Goal: Task Accomplishment & Management: Complete application form

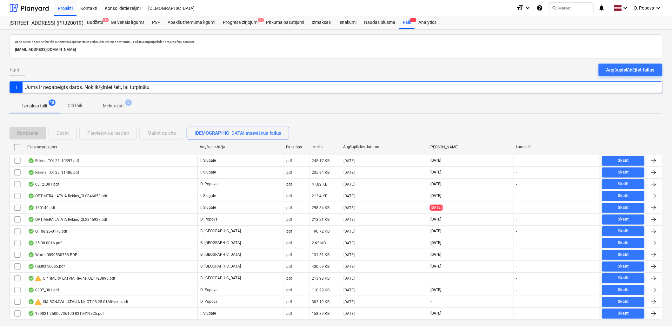
click at [42, 105] on p "Izmaksu faili" at bounding box center [34, 106] width 25 height 7
click at [67, 10] on div "Projekti" at bounding box center [65, 8] width 23 height 16
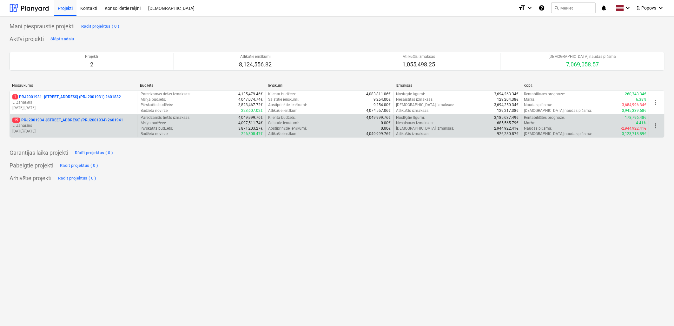
click at [72, 118] on p "19 PRJ2001934 - [STREET_ADDRESS] (PRJ2001934) 2601941" at bounding box center [67, 119] width 111 height 5
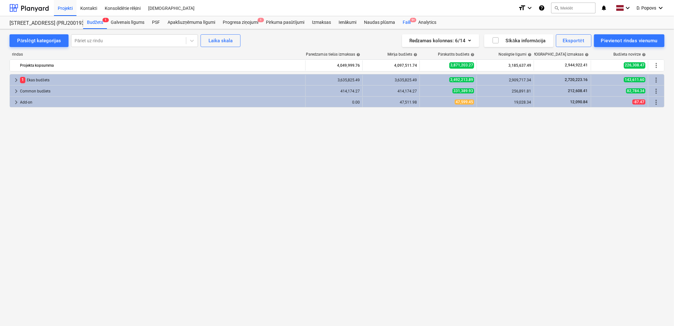
click at [406, 21] on div "Faili 9+" at bounding box center [407, 22] width 16 height 13
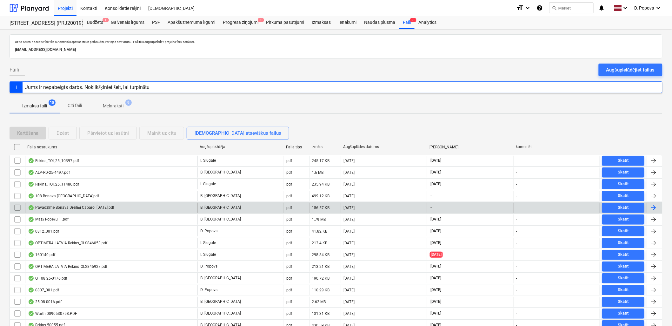
click at [308, 209] on div "pdf" at bounding box center [296, 207] width 25 height 10
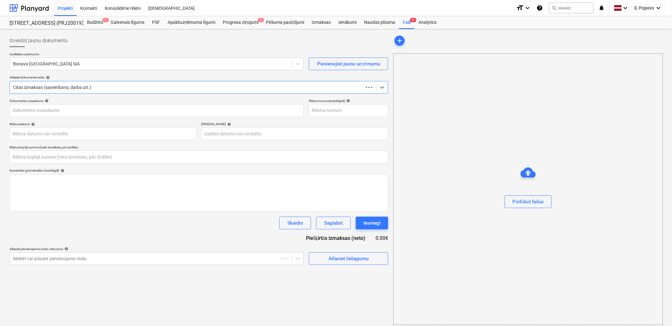
type input "0.00"
type input "40003941615"
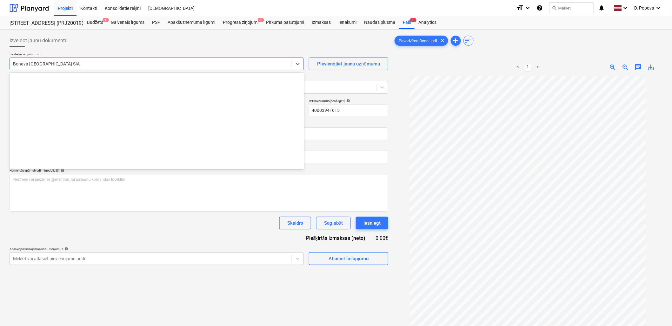
click at [85, 64] on div at bounding box center [150, 64] width 275 height 6
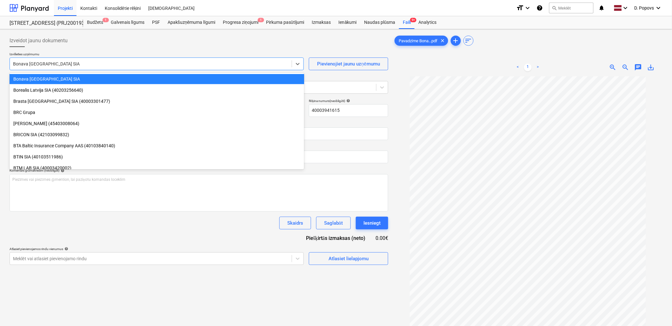
type input "и"
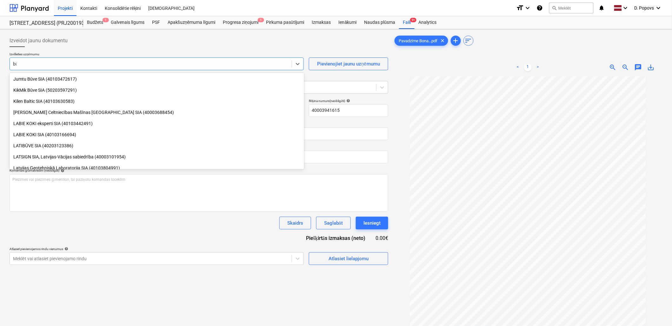
scroll to position [271, 0]
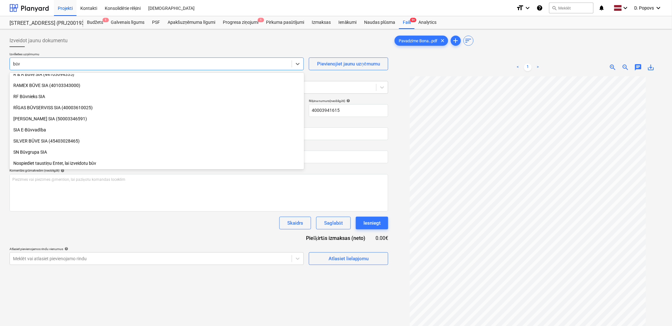
type input "būvs"
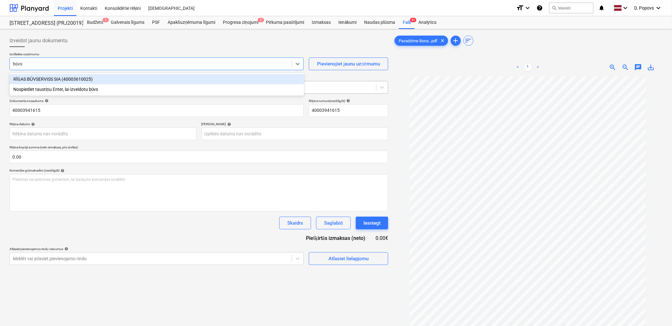
click at [91, 82] on div "RĪGAS BŪVSERVISS SIA (40003610025)" at bounding box center [157, 79] width 295 height 10
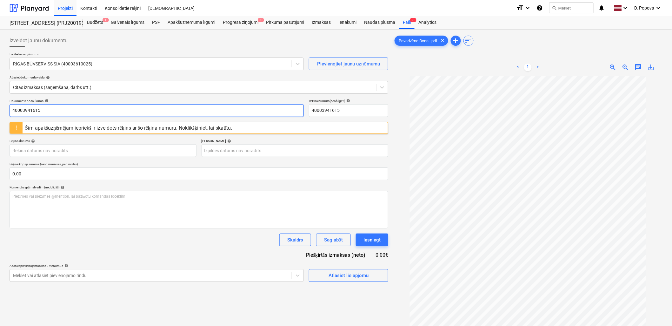
drag, startPoint x: 35, startPoint y: 111, endPoint x: -2, endPoint y: 118, distance: 37.5
click at [0, 118] on html "Projekti Kontakti Konsolidētie rēķini Iesūtne format_size keyboard_arrow_down h…" at bounding box center [336, 163] width 672 height 326
drag, startPoint x: 30, startPoint y: 116, endPoint x: -2, endPoint y: 130, distance: 34.2
click at [0, 130] on html "Projekti Kontakti Konsolidētie rēķini Iesūtne format_size keyboard_arrow_down h…" at bounding box center [336, 163] width 672 height 326
drag, startPoint x: 49, startPoint y: 110, endPoint x: -2, endPoint y: 121, distance: 52.0
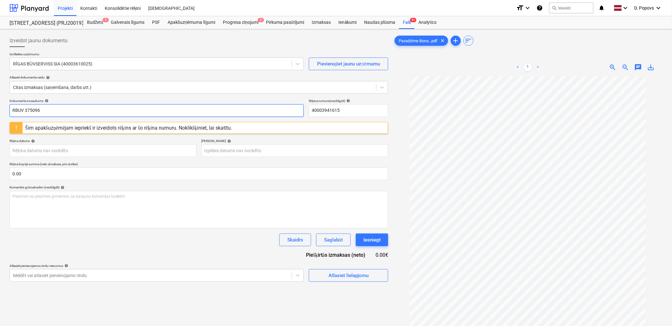
click at [0, 121] on html "Projekti Kontakti Konsolidētie rēķini Iesūtne format_size keyboard_arrow_down h…" at bounding box center [336, 163] width 672 height 326
type input "RBUV 375096"
drag, startPoint x: 354, startPoint y: 109, endPoint x: 280, endPoint y: 117, distance: 74.1
click at [280, 117] on div "Dokumenta nosaukums help RBUV 375096 Rēķina numurs (neobligāti) help 4000394161…" at bounding box center [199, 190] width 379 height 183
paste input "RBUV 375096"
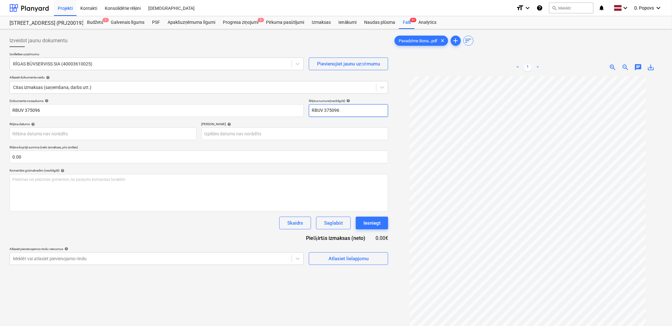
type input "RBUV 375096"
click at [97, 226] on div "Skaidrs Saglabāt Iesniegt" at bounding box center [199, 222] width 379 height 13
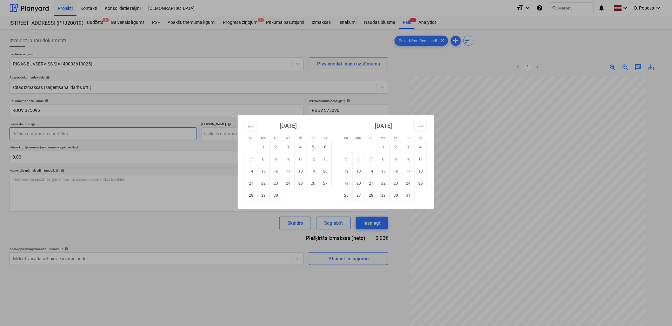
click at [142, 137] on body "Projekti Kontakti Konsolidētie rēķini Iesūtne format_size keyboard_arrow_down h…" at bounding box center [336, 163] width 672 height 326
click at [284, 147] on td "3" at bounding box center [288, 147] width 12 height 12
type input "[DATE]"
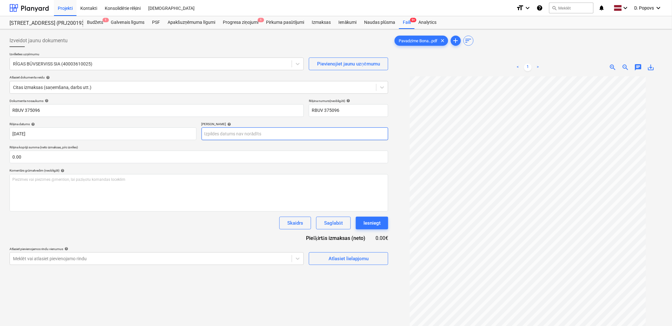
click at [315, 131] on body "Projekti Kontakti Konsolidētie rēķini Iesūtne format_size keyboard_arrow_down h…" at bounding box center [336, 163] width 672 height 326
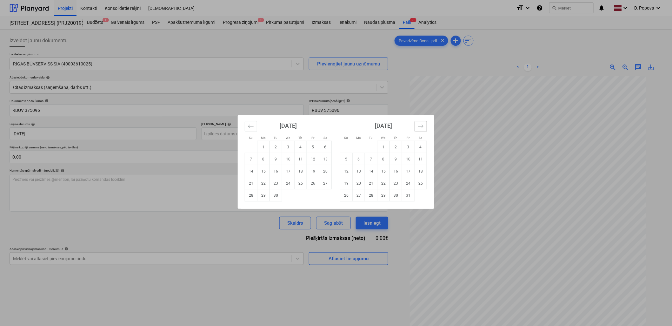
click at [416, 123] on button "Move forward to switch to the next month." at bounding box center [420, 126] width 12 height 11
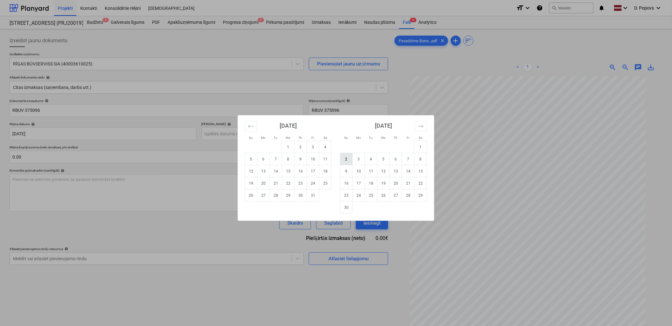
click at [348, 161] on td "2" at bounding box center [346, 159] width 12 height 12
type input "[DATE]"
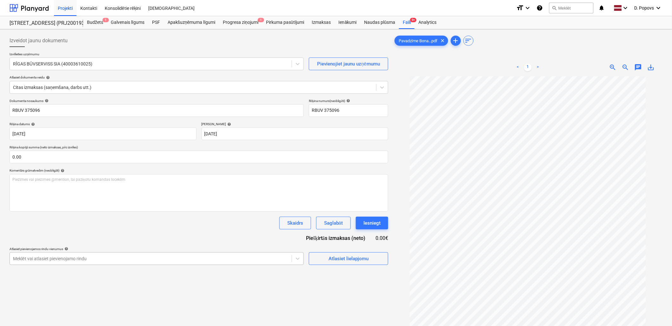
click at [212, 253] on body "Projekti Kontakti Konsolidētie rēķini Iesūtne format_size keyboard_arrow_down h…" at bounding box center [336, 163] width 672 height 326
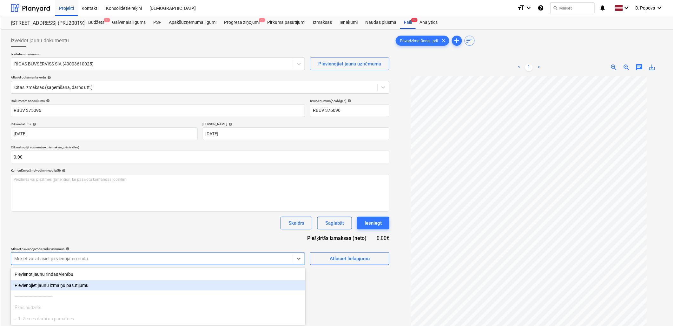
scroll to position [41, 0]
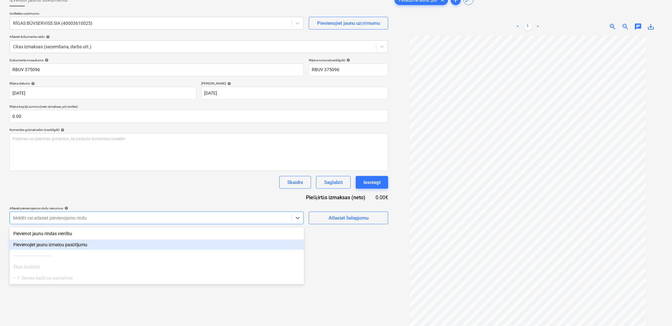
click at [382, 262] on div "Izveidot jaunu dokumentu Izvēlieties uzņēmumu RĪGAS BŪVSERVISS SIA (40003610025…" at bounding box center [199, 168] width 384 height 355
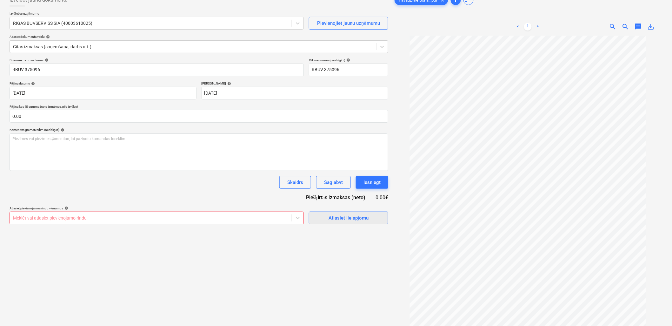
click at [373, 220] on span "Atlasiet lielapjomu" at bounding box center [348, 218] width 63 height 8
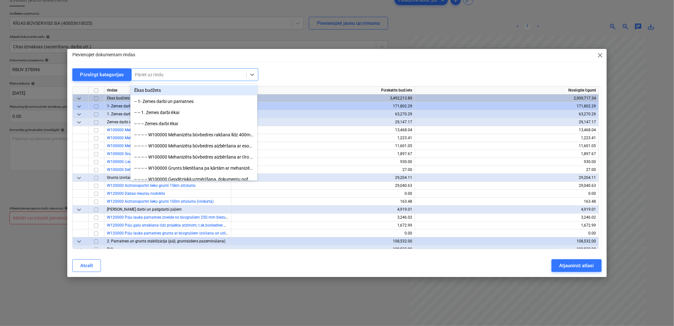
click at [206, 73] on div at bounding box center [189, 74] width 108 height 6
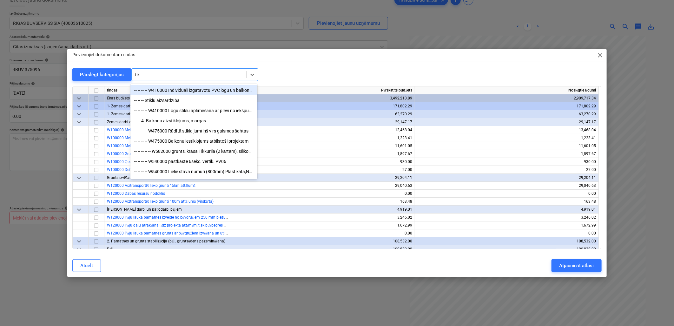
type input "tikk"
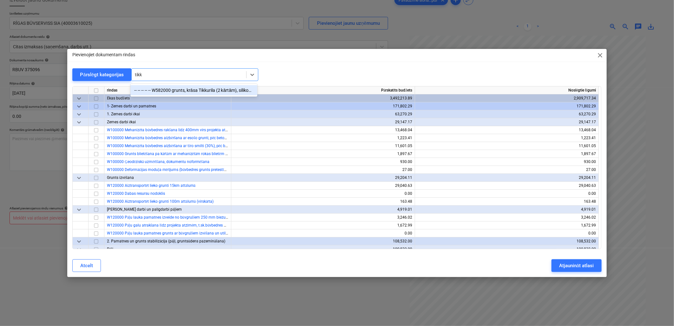
click at [186, 87] on div "-- -- -- -- -- W582000 grunts, krāsa Tikkurila (2 kārtām), silikons, stūru prof…" at bounding box center [193, 90] width 127 height 10
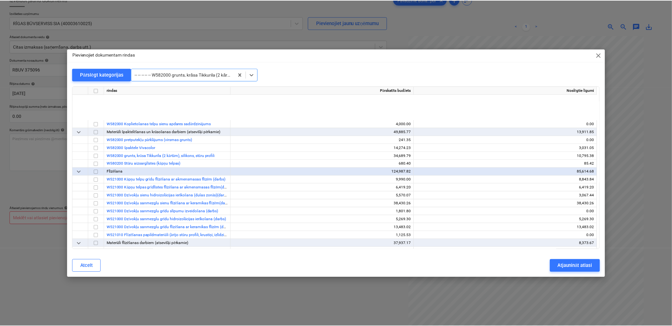
scroll to position [3197, 0]
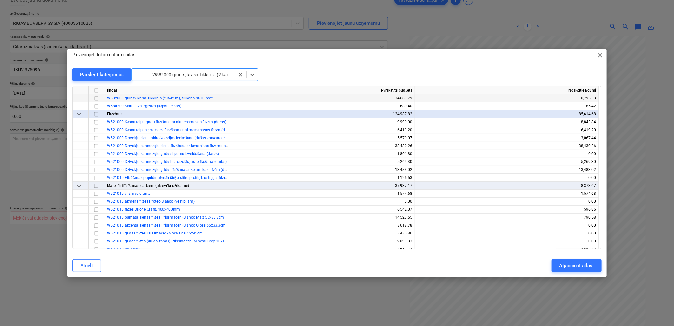
click at [97, 100] on input "checkbox" at bounding box center [96, 99] width 8 height 8
click at [569, 268] on div "Atjaunināt atlasi" at bounding box center [576, 265] width 35 height 8
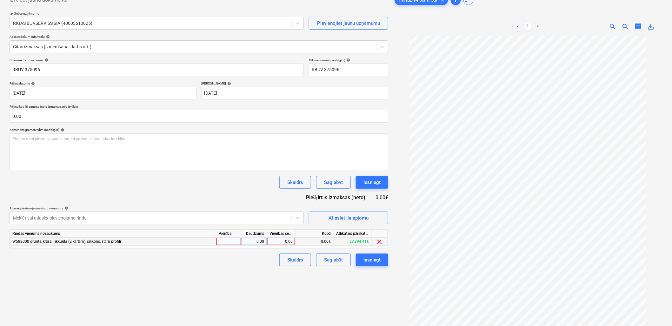
click at [291, 242] on div "0.00" at bounding box center [280, 241] width 23 height 8
type input "43.28"
click at [256, 281] on div "Izveidot jaunu dokumentu Izvēlieties uzņēmumu RĪGAS BŪVSERVISS SIA (40003610025…" at bounding box center [199, 168] width 384 height 355
click at [329, 259] on div "Saglabāt" at bounding box center [333, 259] width 19 height 8
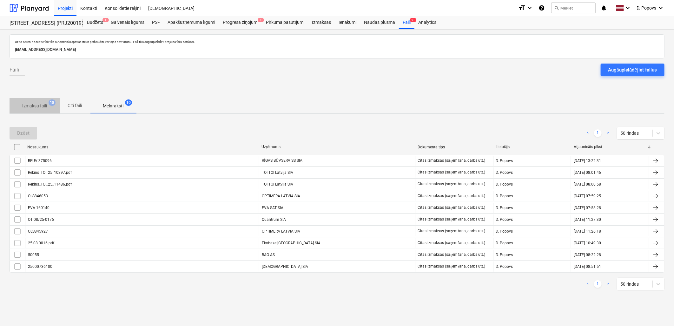
click at [43, 105] on p "Izmaksu faili" at bounding box center [34, 106] width 25 height 7
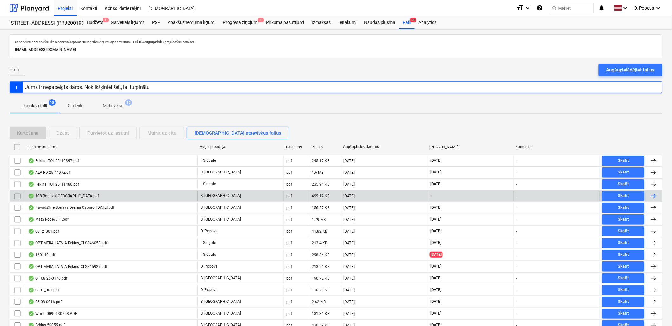
click at [240, 200] on div "B. [GEOGRAPHIC_DATA]" at bounding box center [240, 196] width 86 height 10
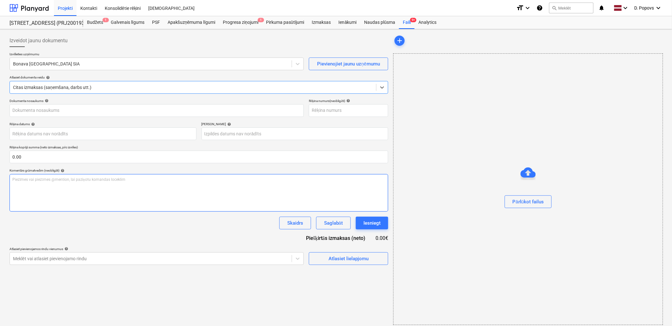
type input "40003752848"
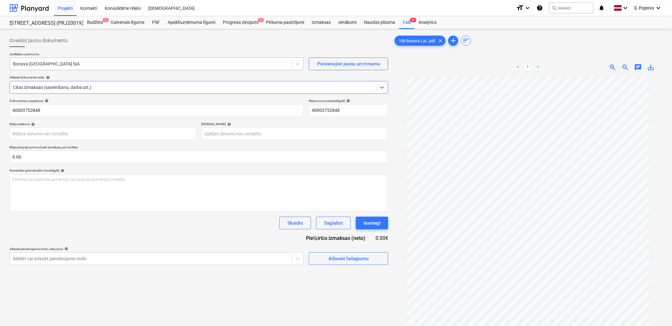
click at [74, 57] on div "Bonava [GEOGRAPHIC_DATA] SIA" at bounding box center [157, 63] width 294 height 13
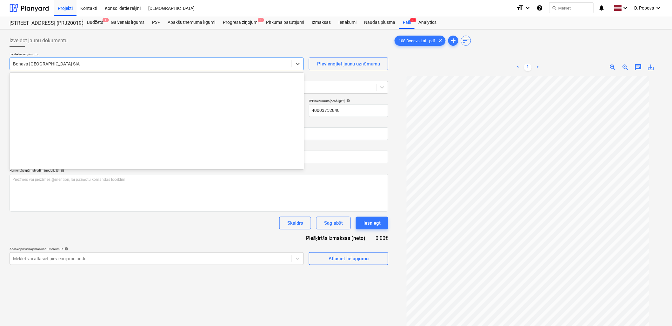
scroll to position [1177, 0]
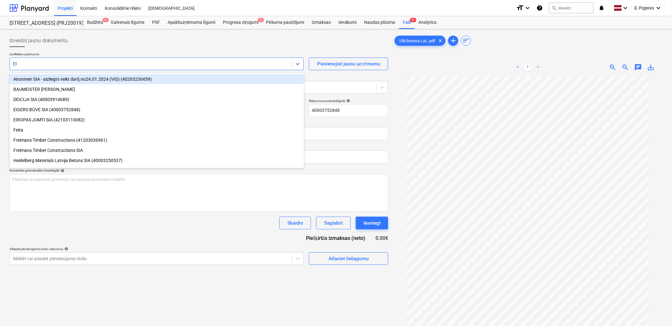
type input "EIg"
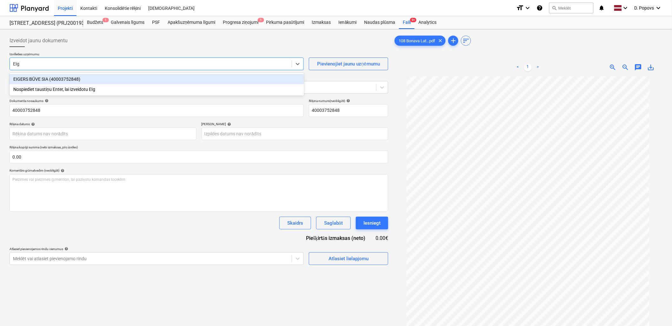
click at [92, 82] on div "EIGERS BŪVE SIA (40003752848)" at bounding box center [157, 79] width 295 height 10
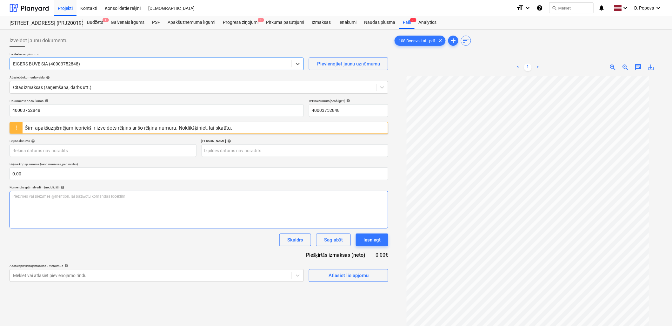
scroll to position [7, 0]
click at [103, 109] on input "40003752848" at bounding box center [157, 110] width 294 height 13
click at [103, 109] on input "EB 108-08/2025" at bounding box center [157, 110] width 294 height 13
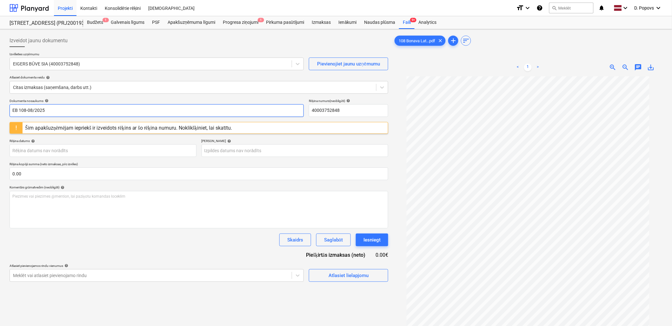
click at [103, 109] on input "EB 108-08/2025" at bounding box center [157, 110] width 294 height 13
type input "EB 108-08/2025"
drag, startPoint x: 296, startPoint y: 108, endPoint x: 247, endPoint y: 109, distance: 48.9
click at [247, 109] on div "Dokumenta nosaukums help EB 108-08/2025 Rēķina numurs (neobligāti) help 4000375…" at bounding box center [199, 108] width 379 height 18
paste input "EB 108-08/2025"
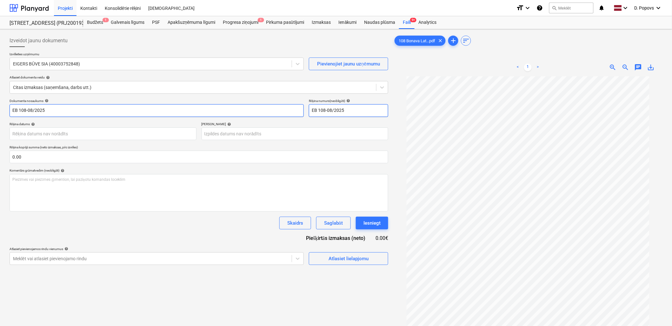
type input "EB 108-08/2025"
drag, startPoint x: 58, startPoint y: 111, endPoint x: 65, endPoint y: 125, distance: 15.6
click at [58, 112] on input "EB 108-08/2025" at bounding box center [157, 110] width 294 height 13
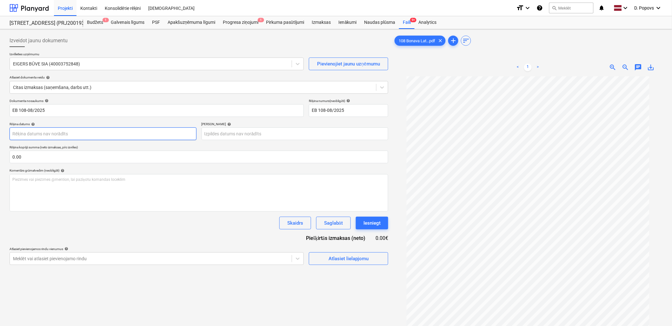
click at [68, 135] on body "Projekti Kontakti Konsolidētie rēķini Iesūtne format_size keyboard_arrow_down h…" at bounding box center [336, 163] width 672 height 326
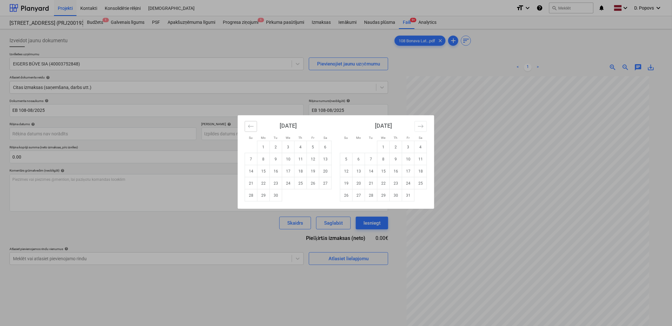
click at [247, 128] on button "Move backward to switch to the previous month." at bounding box center [251, 126] width 12 height 11
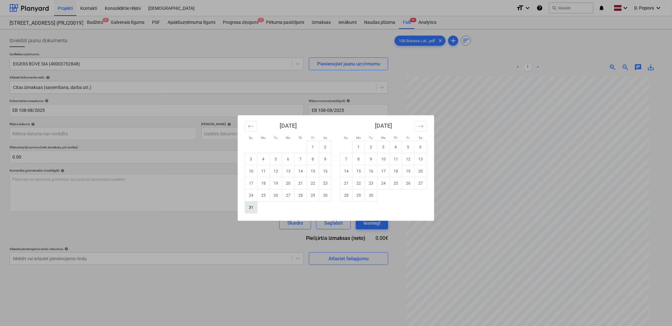
click at [252, 206] on td "31" at bounding box center [251, 207] width 12 height 12
type input "[DATE]"
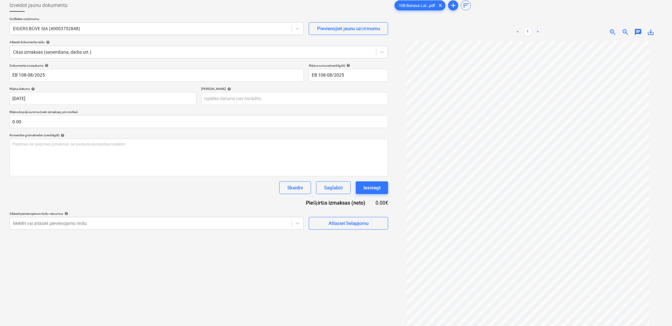
scroll to position [63, 0]
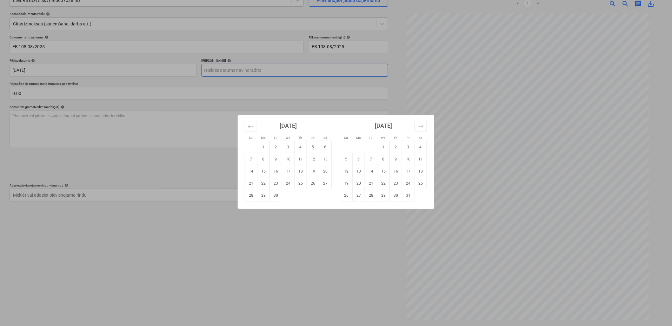
click at [254, 68] on body "Projekti Kontakti Konsolidētie rēķini Iesūtne format_size keyboard_arrow_down h…" at bounding box center [336, 100] width 672 height 326
click at [252, 170] on td "14" at bounding box center [251, 171] width 12 height 12
type input "[DATE]"
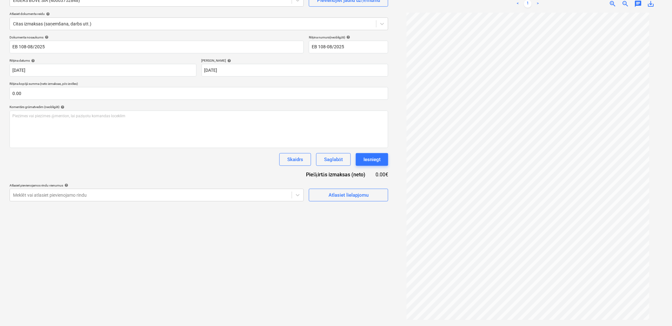
click at [238, 273] on div "Izveidot jaunu dokumentu Izvēlieties uzņēmumu EIGERS BŪVE SIA (40003752848) Pie…" at bounding box center [199, 145] width 384 height 355
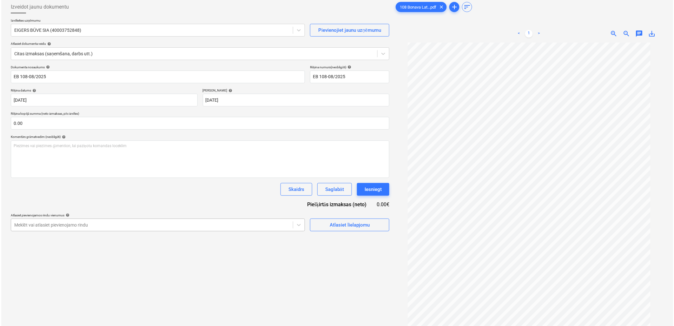
scroll to position [0, 0]
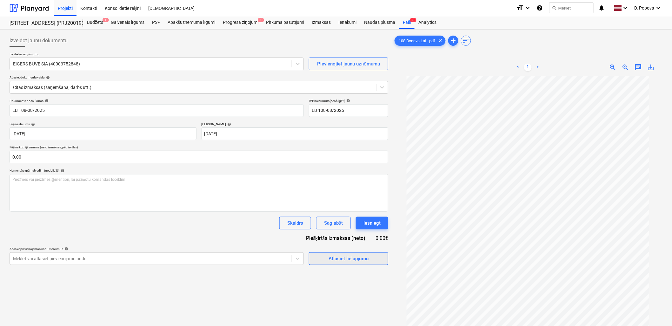
click at [360, 262] on div "Atlasiet lielapjomu" at bounding box center [348, 258] width 40 height 8
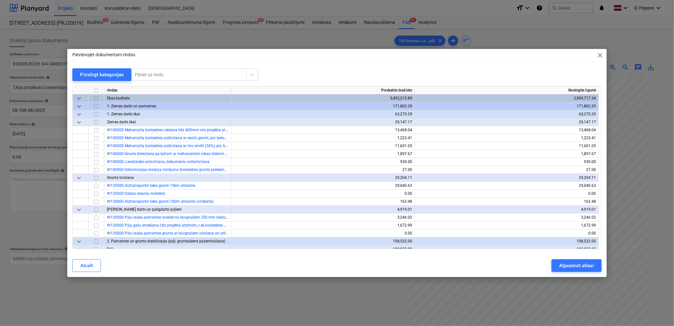
click at [277, 297] on div "Pievienojiet dokumentam rindas close Pārslēgt kategorijas Pāriet uz rindu rinda…" at bounding box center [337, 163] width 674 height 326
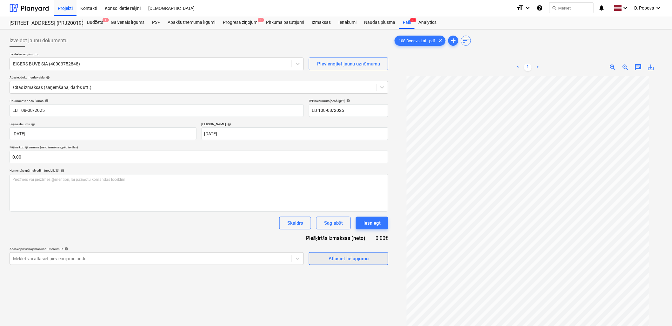
click at [362, 260] on div "Atlasiet lielapjomu" at bounding box center [348, 258] width 40 height 8
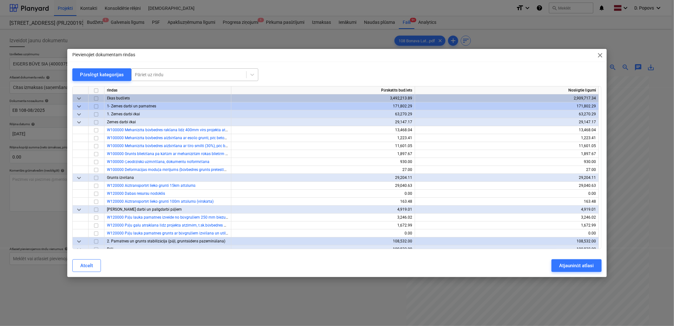
click at [170, 74] on div at bounding box center [189, 74] width 108 height 6
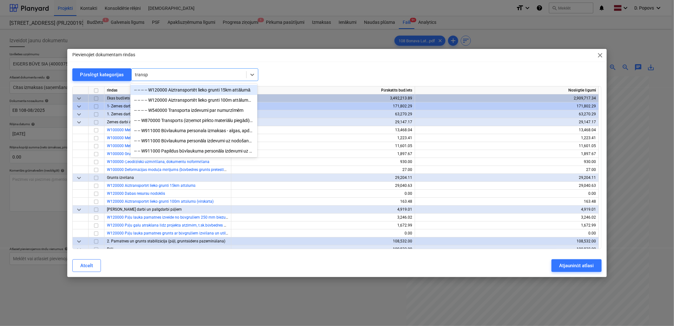
type input "transpo"
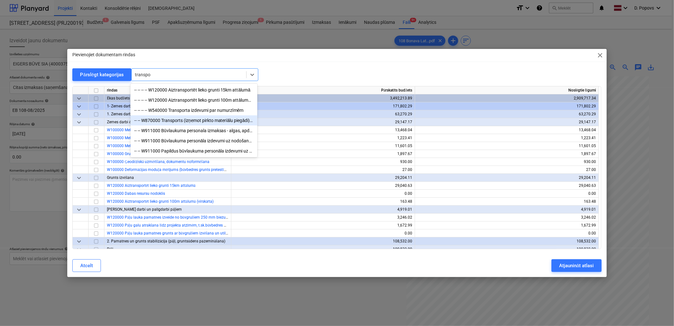
click at [187, 123] on div "-- -- W870000 Transports (izņemot pirkto materiālu piegādi), citu iekārtu noma …" at bounding box center [193, 120] width 127 height 10
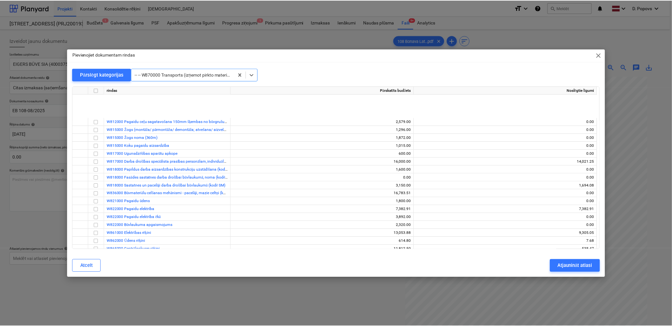
scroll to position [5625, 0]
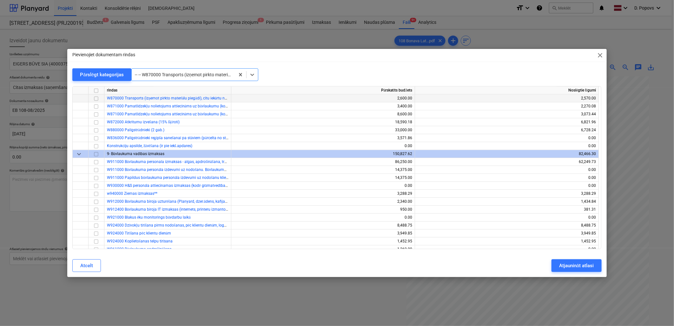
click at [96, 98] on input "checkbox" at bounding box center [96, 99] width 8 height 8
drag, startPoint x: 558, startPoint y: 268, endPoint x: 402, endPoint y: 265, distance: 155.8
click at [558, 267] on button "Atjaunināt atlasi" at bounding box center [577, 265] width 50 height 13
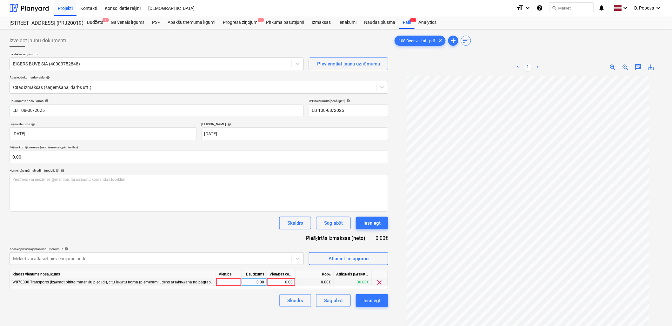
click at [281, 280] on div "0.00" at bounding box center [280, 282] width 23 height 8
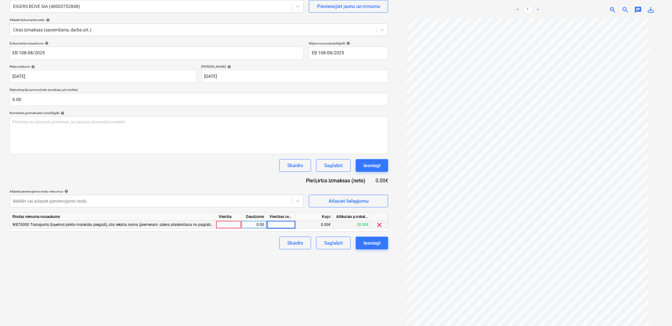
scroll to position [63, 0]
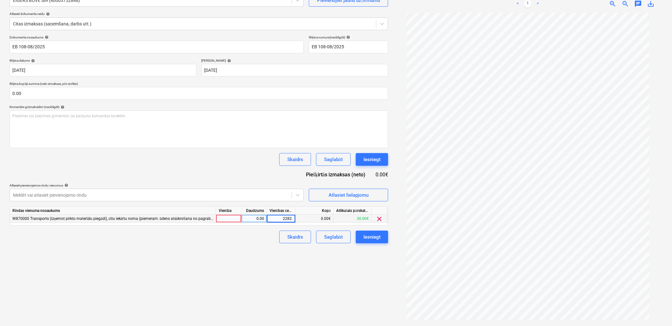
type input "2282.5"
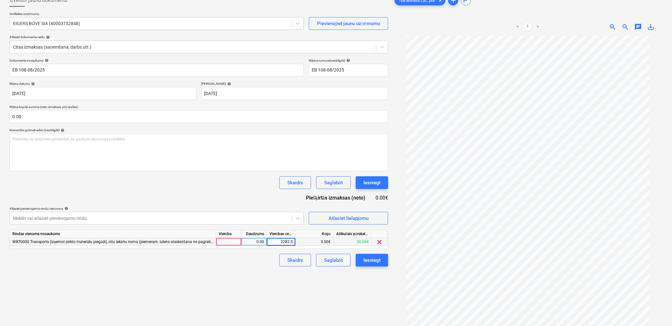
scroll to position [28, 0]
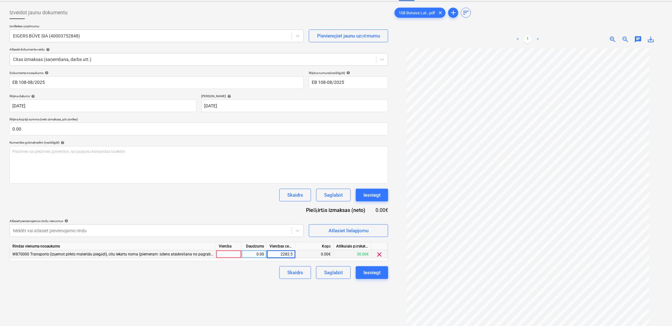
click at [243, 273] on div "Skaidrs Saglabāt Iesniegt" at bounding box center [199, 272] width 379 height 13
click at [335, 280] on div "Izveidot jaunu dokumentu Izvēlieties uzņēmumu EIGERS BŪVE SIA (40003752848) Pie…" at bounding box center [199, 181] width 384 height 355
click at [335, 277] on button "Saglabāt" at bounding box center [333, 272] width 35 height 13
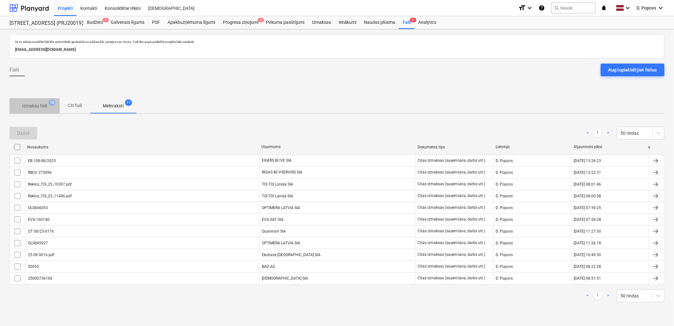
click at [47, 108] on span "Izmaksu faili 18" at bounding box center [34, 106] width 35 height 7
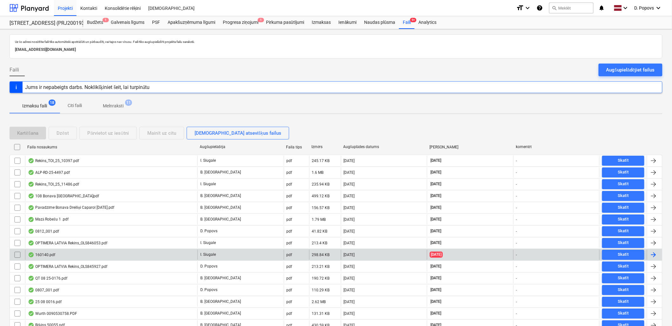
scroll to position [64, 0]
